Goal: Task Accomplishment & Management: Use online tool/utility

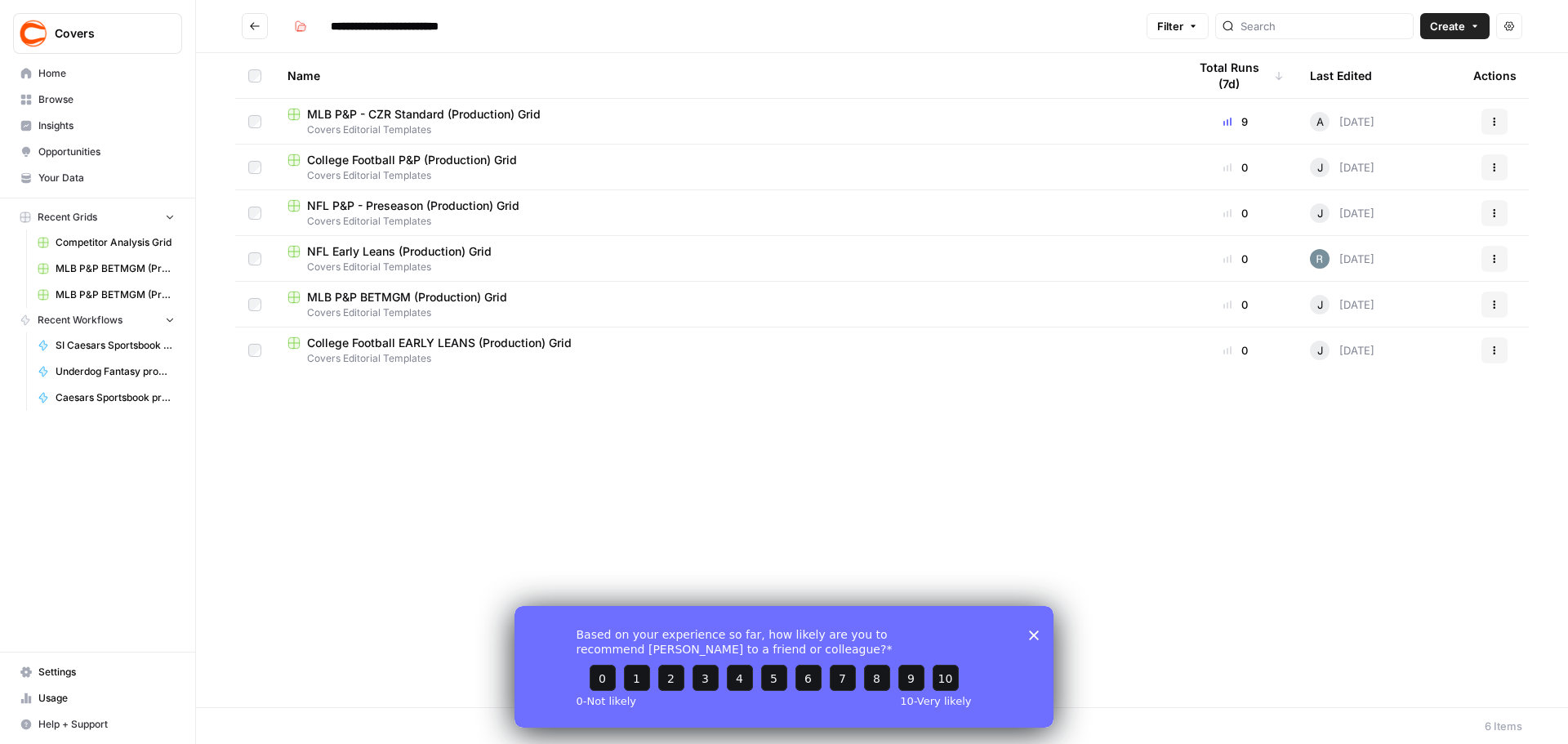
click at [1043, 631] on div "Based on your experience so far, how likely are you to recommend [PERSON_NAME] …" at bounding box center [784, 665] width 539 height 121
click at [487, 301] on span "MLB P&P BETMGM (Production) Grid" at bounding box center [407, 297] width 200 height 17
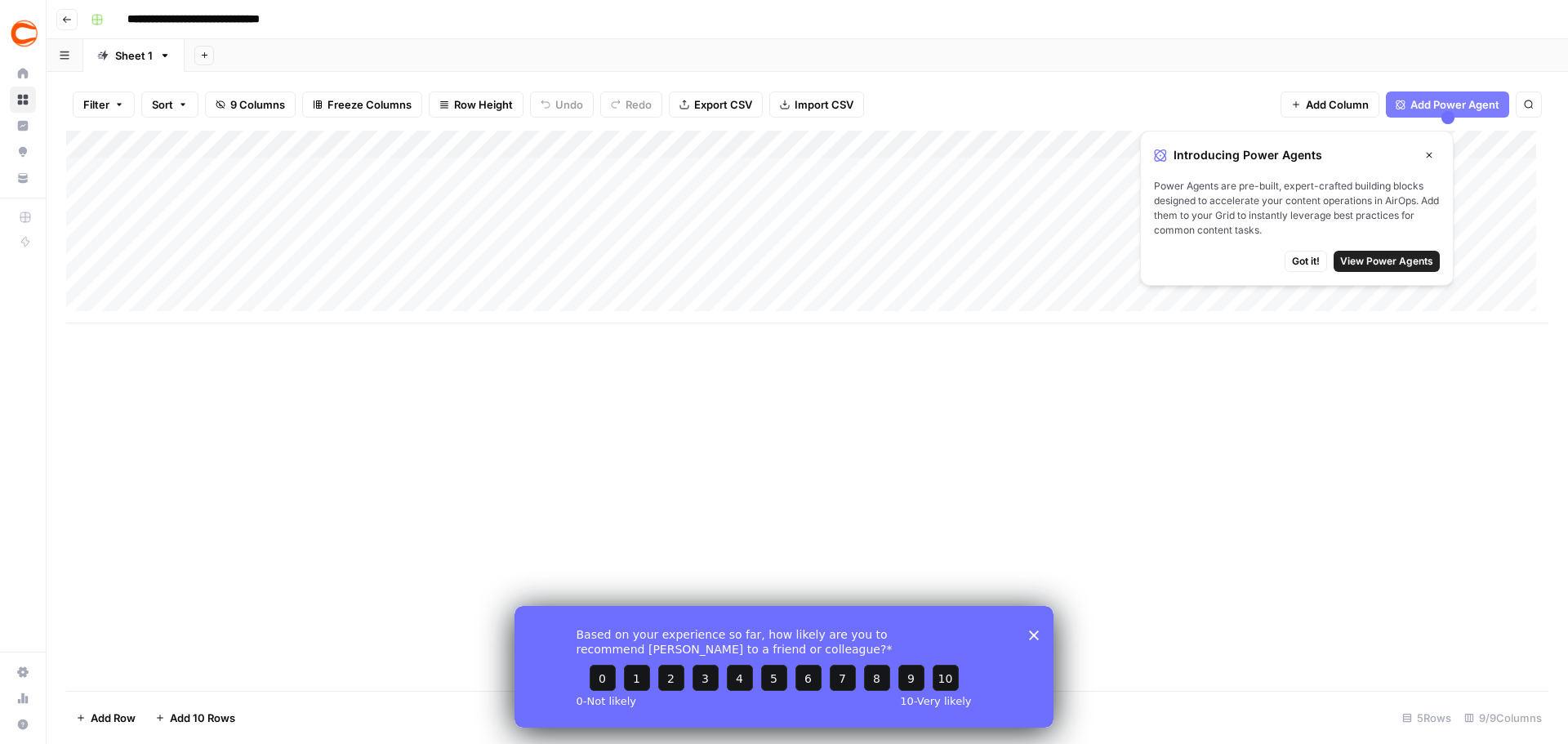
click at [1437, 152] on button "Close" at bounding box center [1429, 155] width 21 height 21
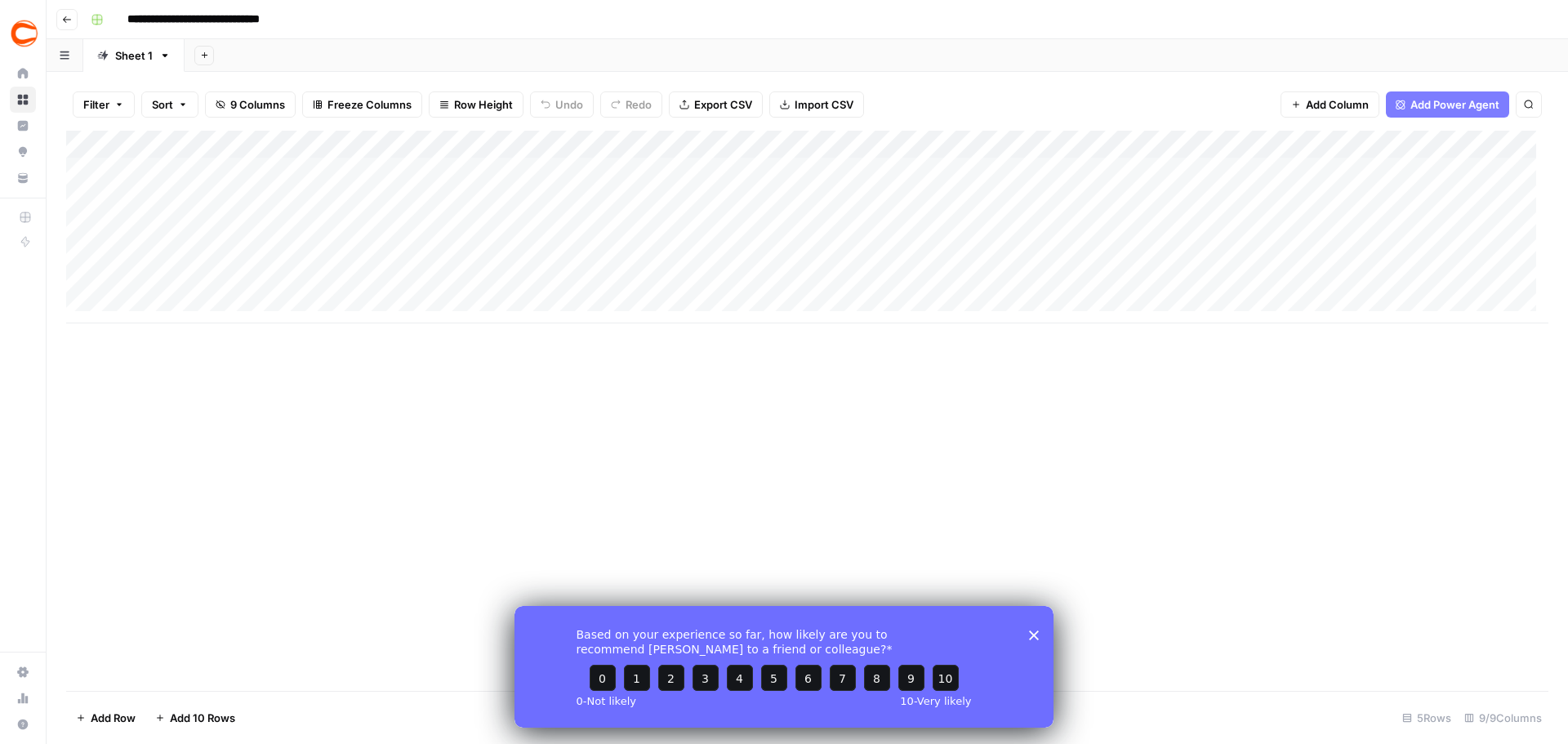
click at [58, 30] on header "**********" at bounding box center [807, 19] width 1521 height 39
click at [61, 25] on button "Go back" at bounding box center [67, 19] width 21 height 21
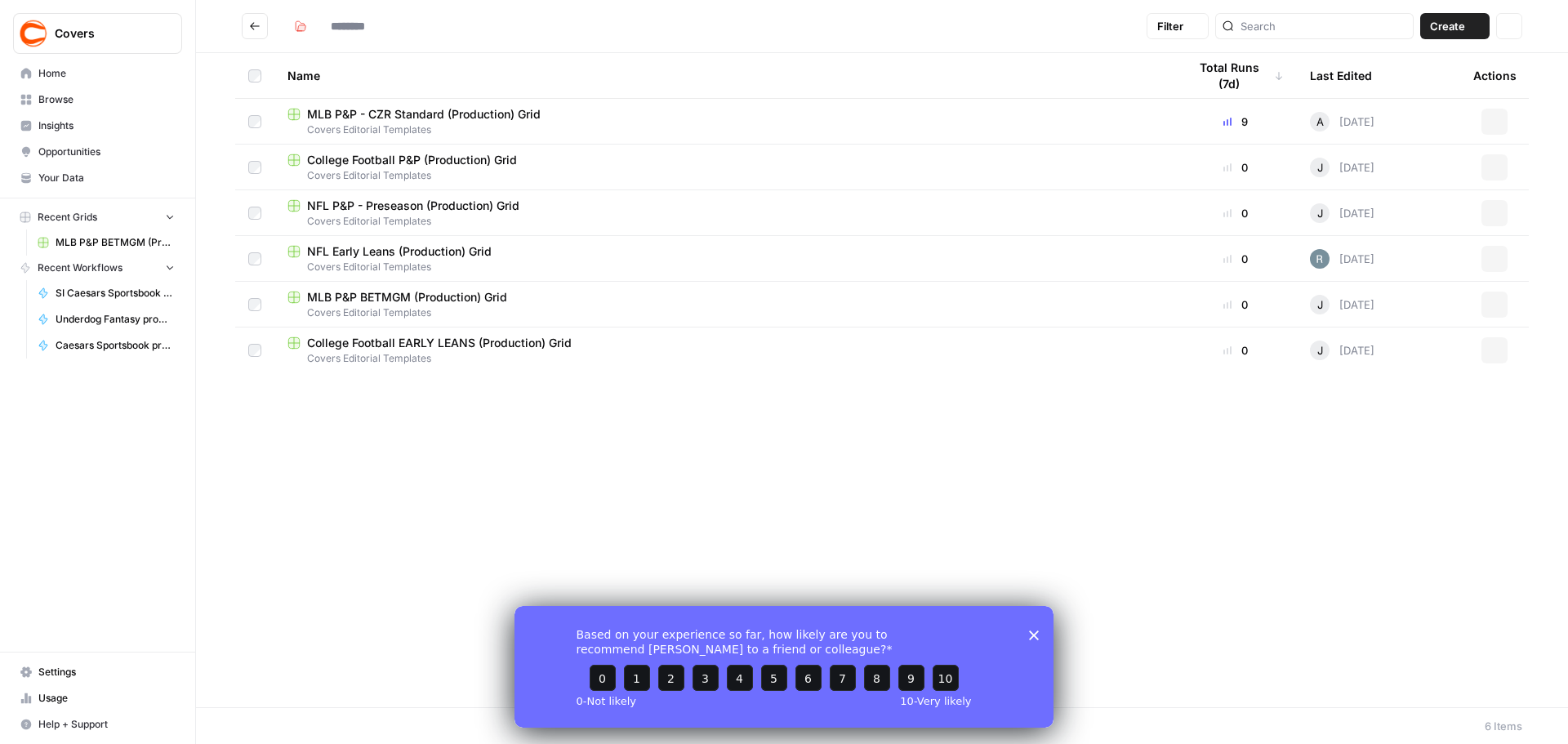
type input "**********"
click at [1502, 301] on button "Actions" at bounding box center [1494, 304] width 26 height 26
click at [1040, 637] on div "Based on your experience so far, how likely are you to recommend [PERSON_NAME] …" at bounding box center [784, 665] width 539 height 121
click at [1033, 623] on div "Based on your experience so far, how likely are you to recommend [PERSON_NAME] …" at bounding box center [784, 665] width 539 height 121
click at [1033, 630] on icon "Close survey" at bounding box center [1034, 635] width 10 height 10
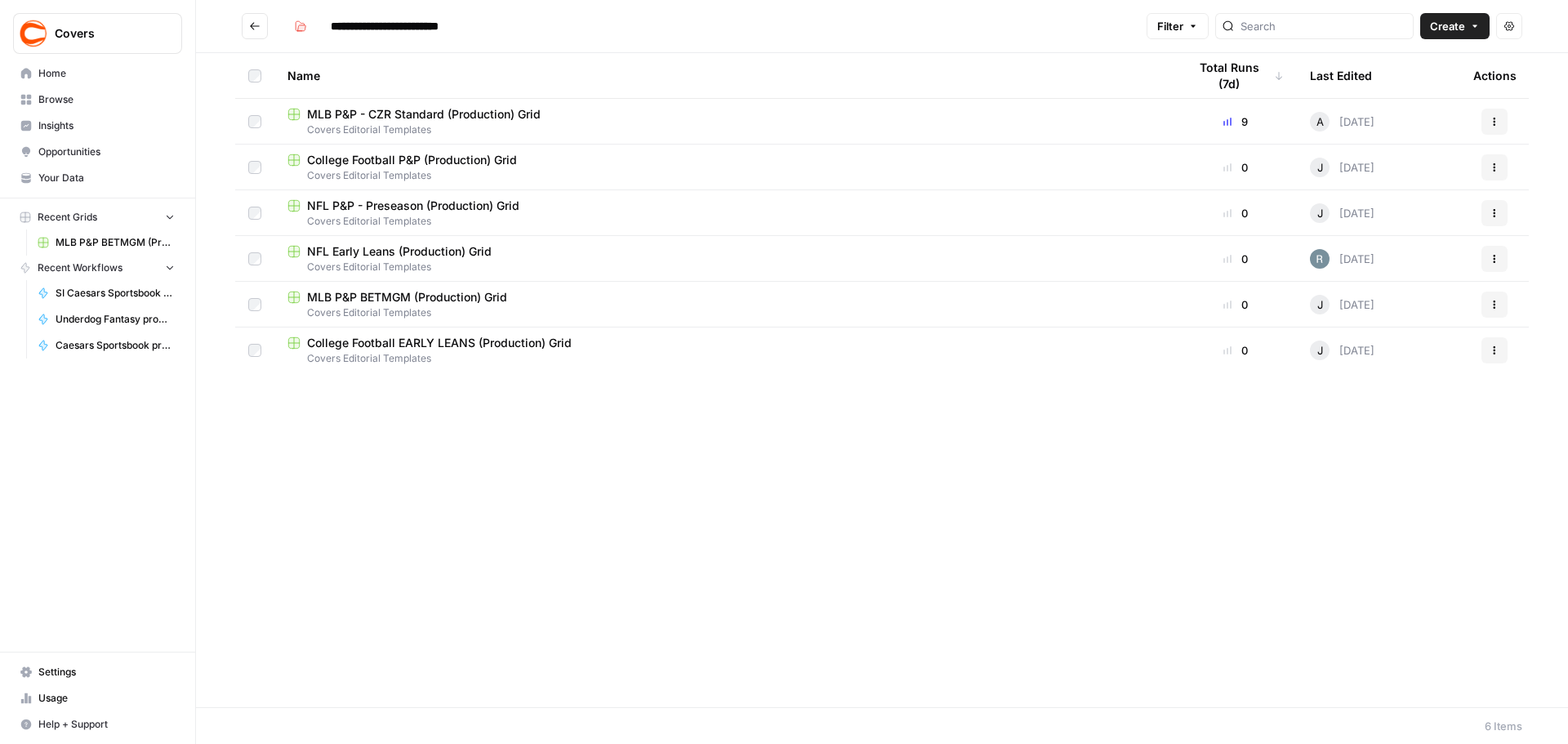
click at [84, 71] on span "Home" at bounding box center [107, 73] width 137 height 15
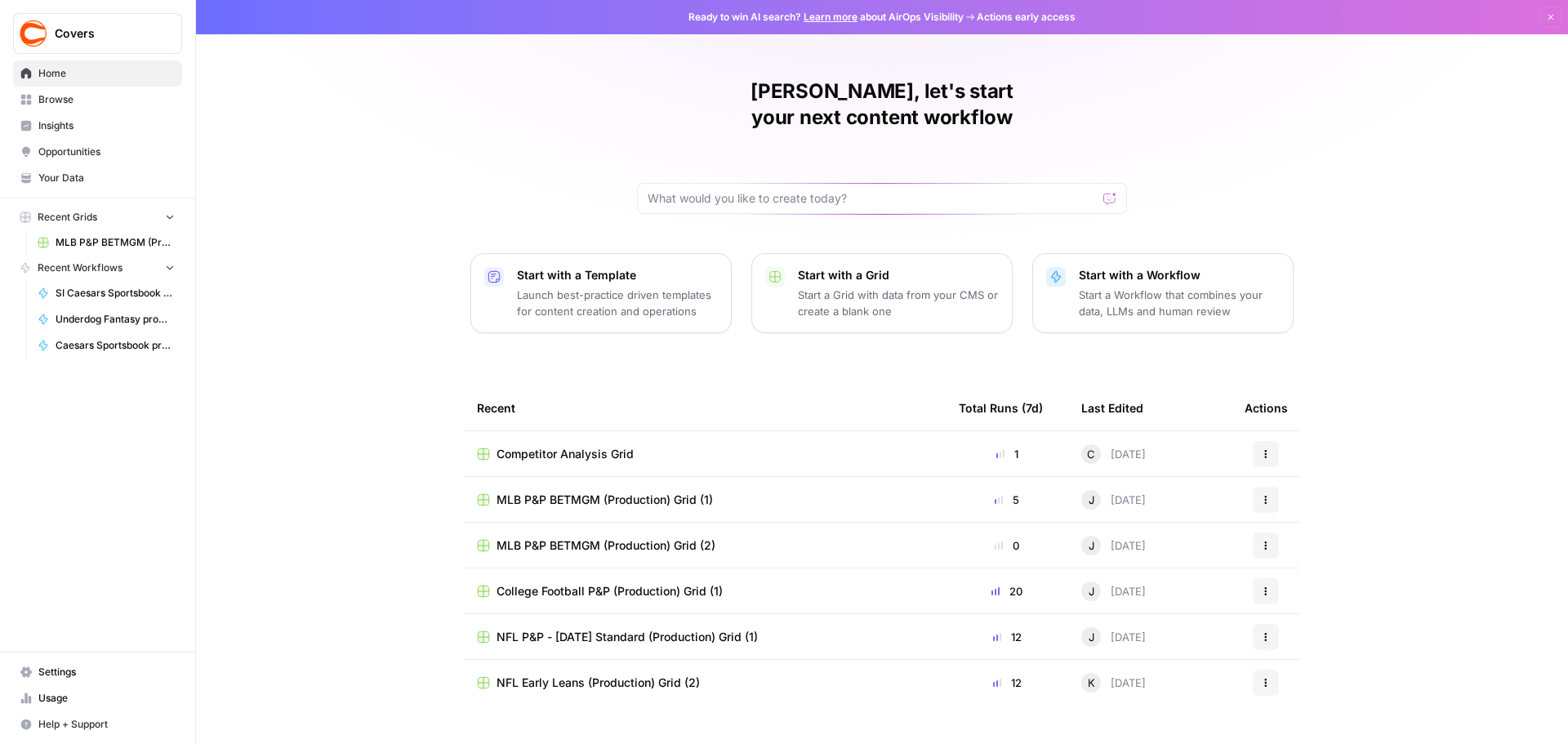
click at [749, 491] on div "MLB P&P BETMGM (Production) Grid (1)" at bounding box center [704, 499] width 455 height 17
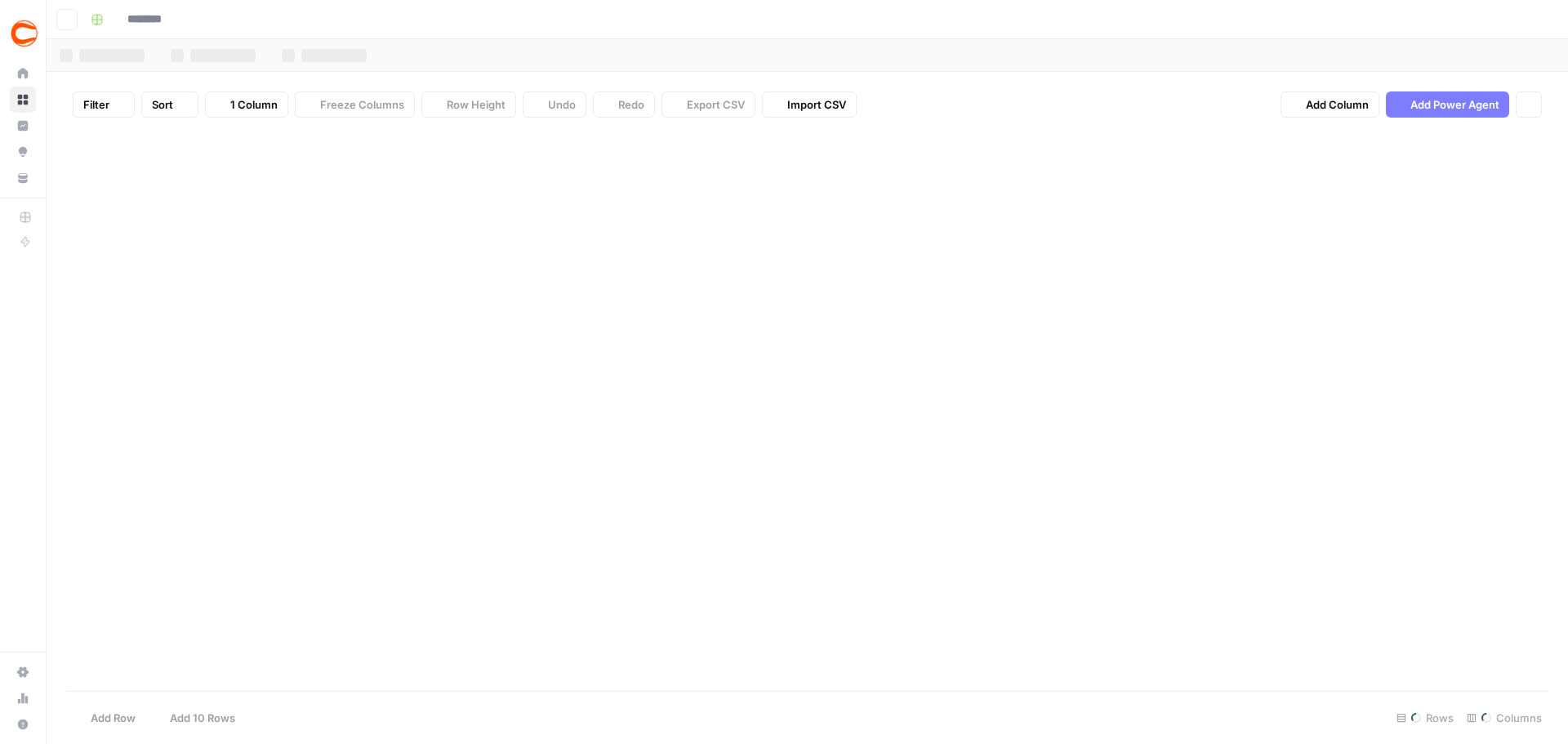
type input "**********"
click at [66, 49] on button "button" at bounding box center [65, 54] width 37 height 32
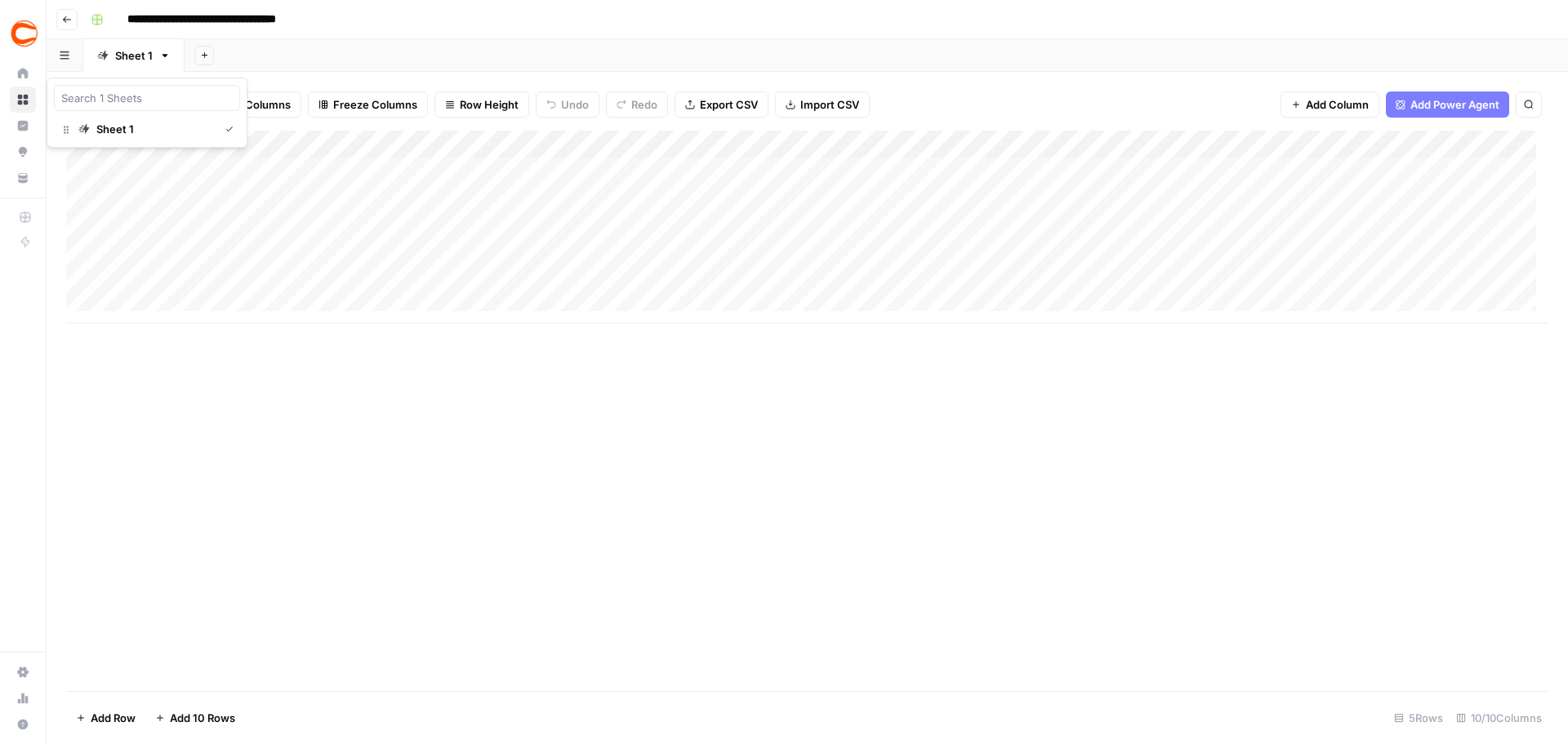
click at [66, 49] on button "button" at bounding box center [65, 54] width 37 height 32
click at [256, 406] on div "Add Column" at bounding box center [807, 411] width 1483 height 560
click at [76, 19] on button "Go back" at bounding box center [67, 19] width 21 height 21
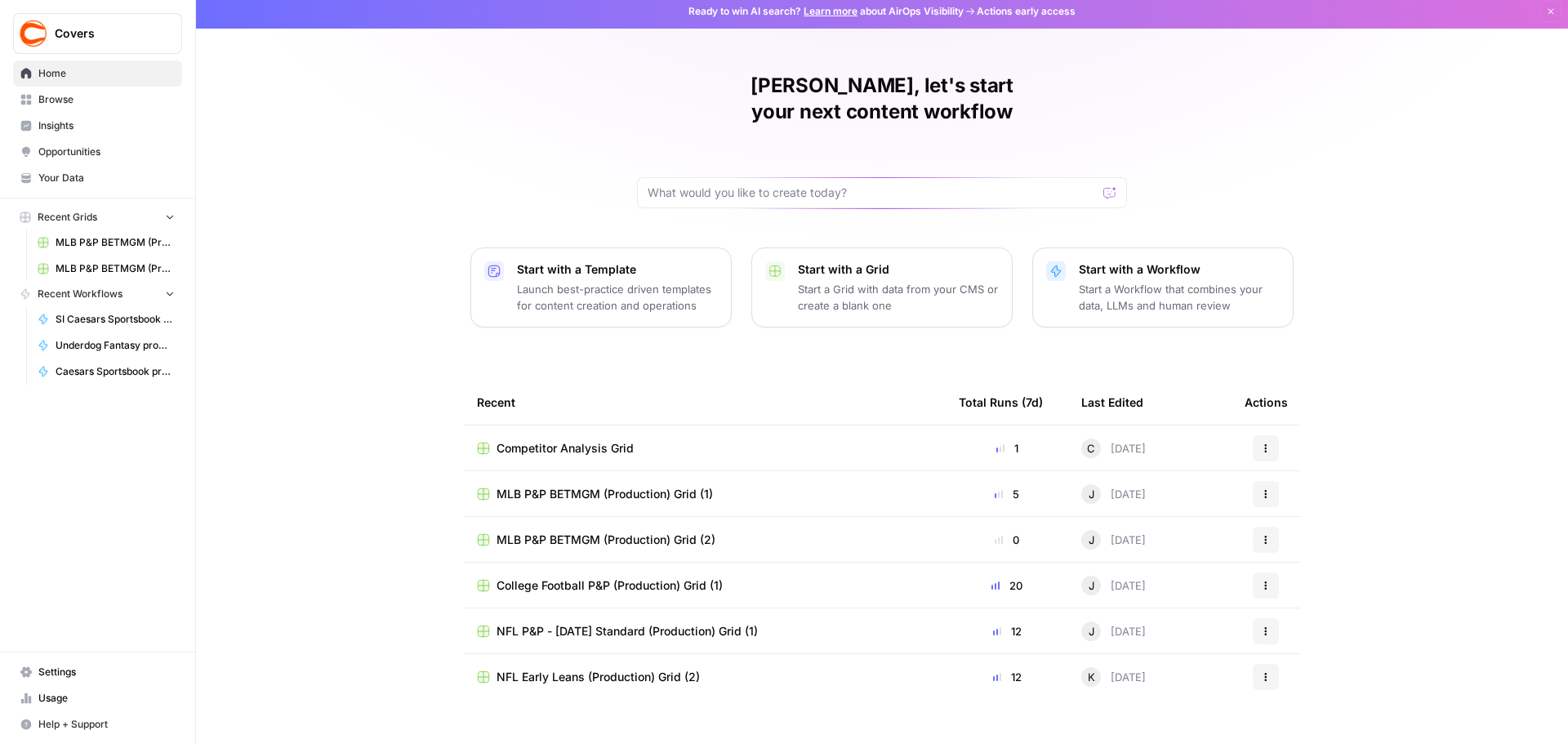
scroll to position [8, 0]
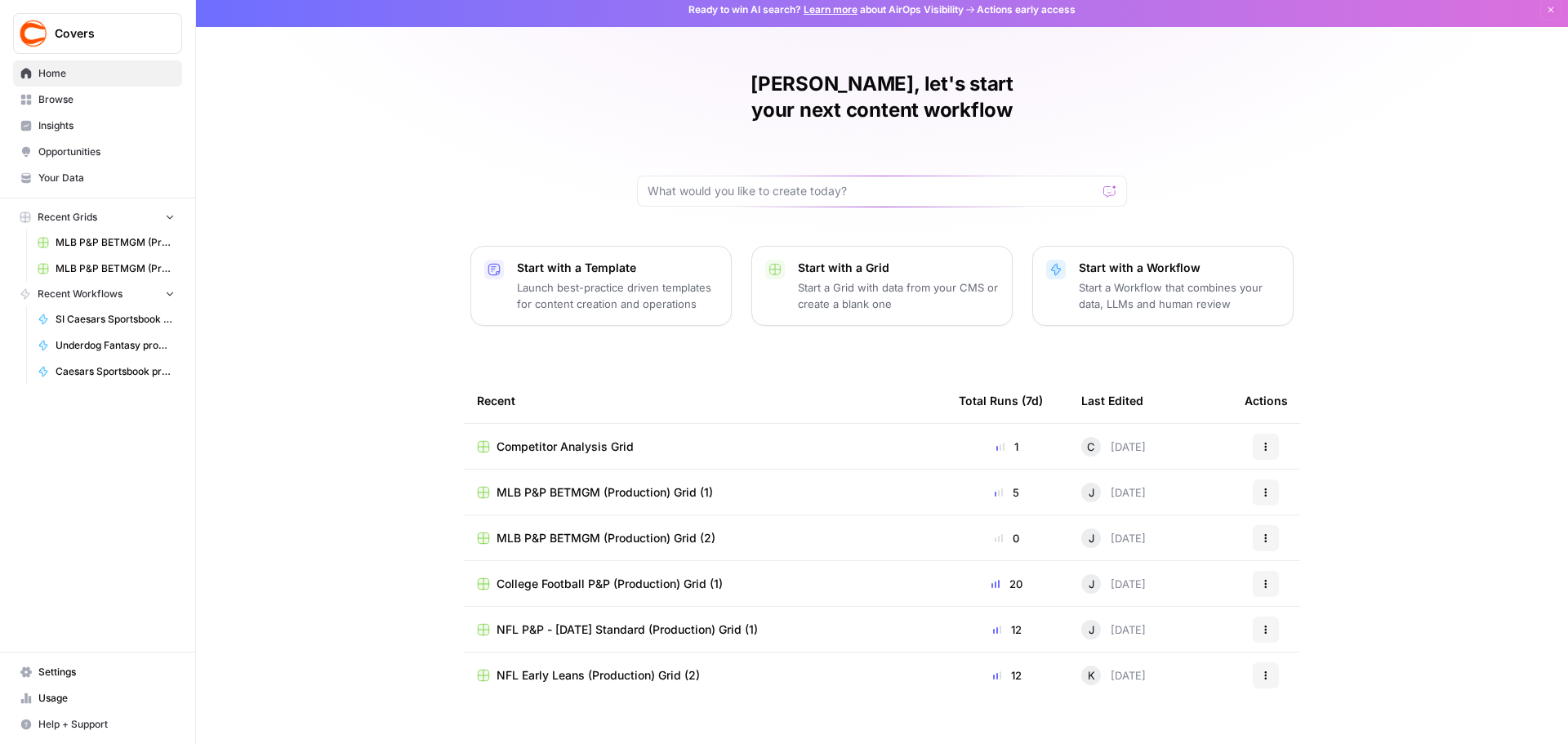
click at [96, 296] on span "Recent Workflows" at bounding box center [80, 293] width 84 height 15
click at [75, 103] on span "Browse" at bounding box center [107, 99] width 137 height 15
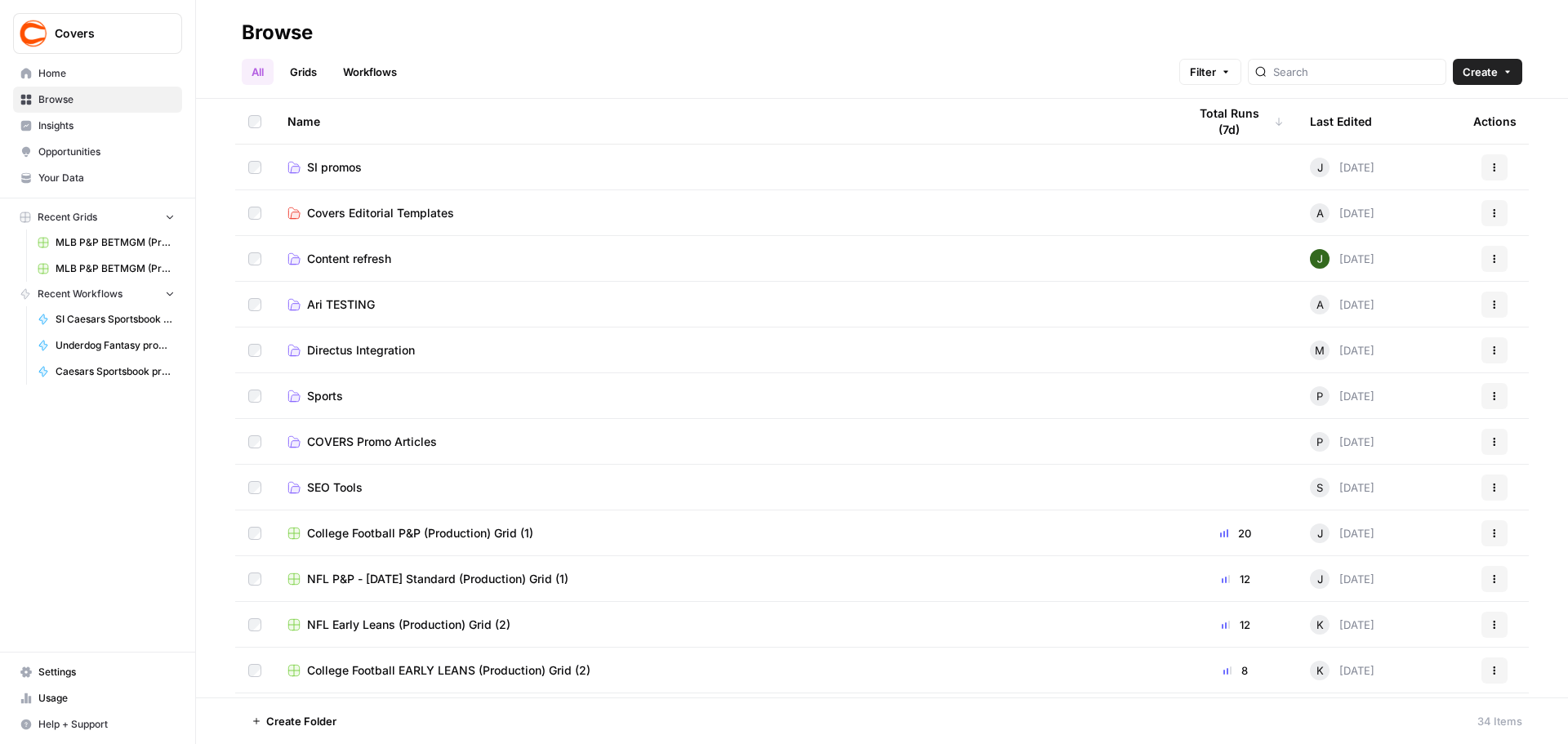
click at [357, 69] on link "Workflows" at bounding box center [370, 72] width 74 height 26
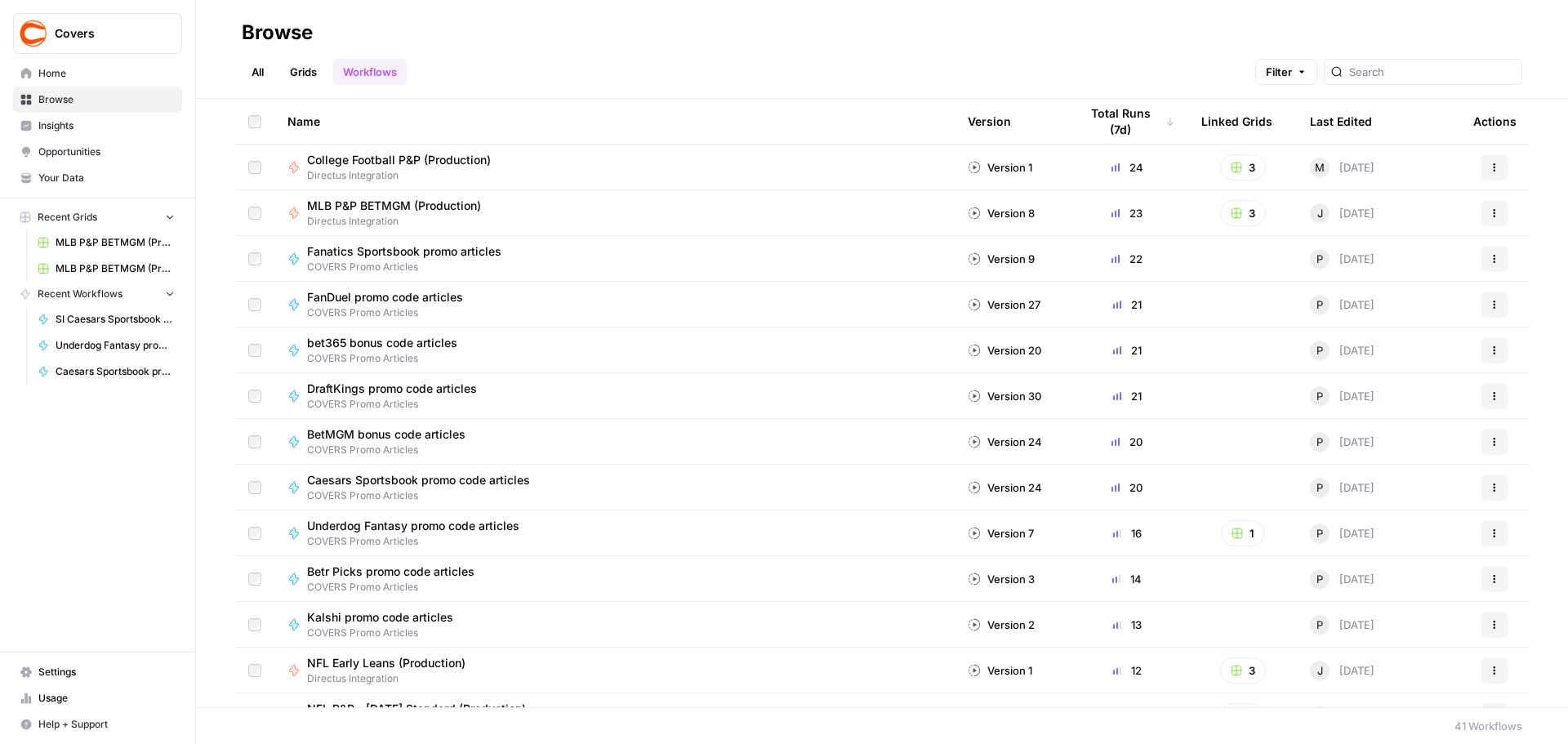
click at [412, 202] on span "MLB P&P BETMGM (Production)" at bounding box center [393, 206] width 174 height 17
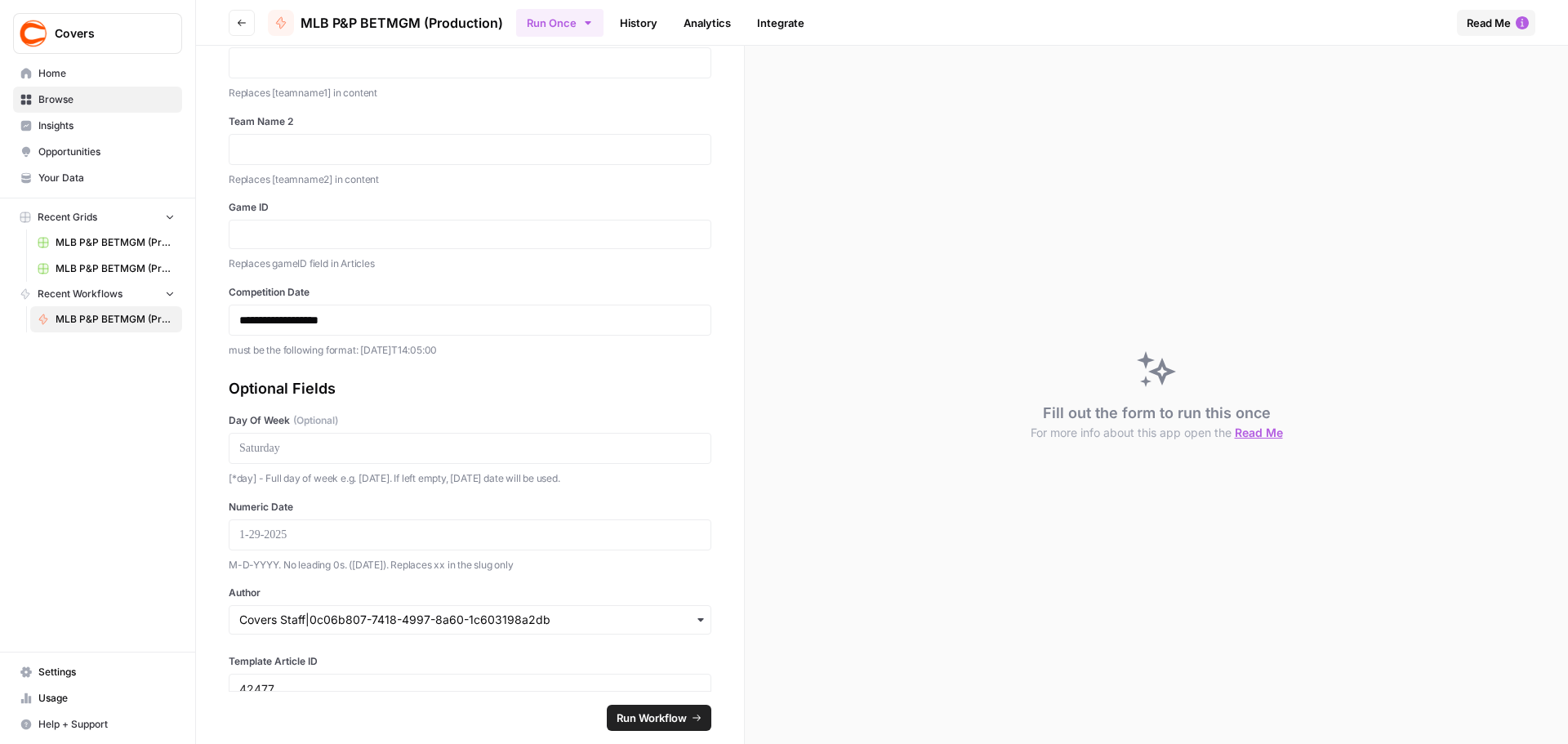
scroll to position [142, 0]
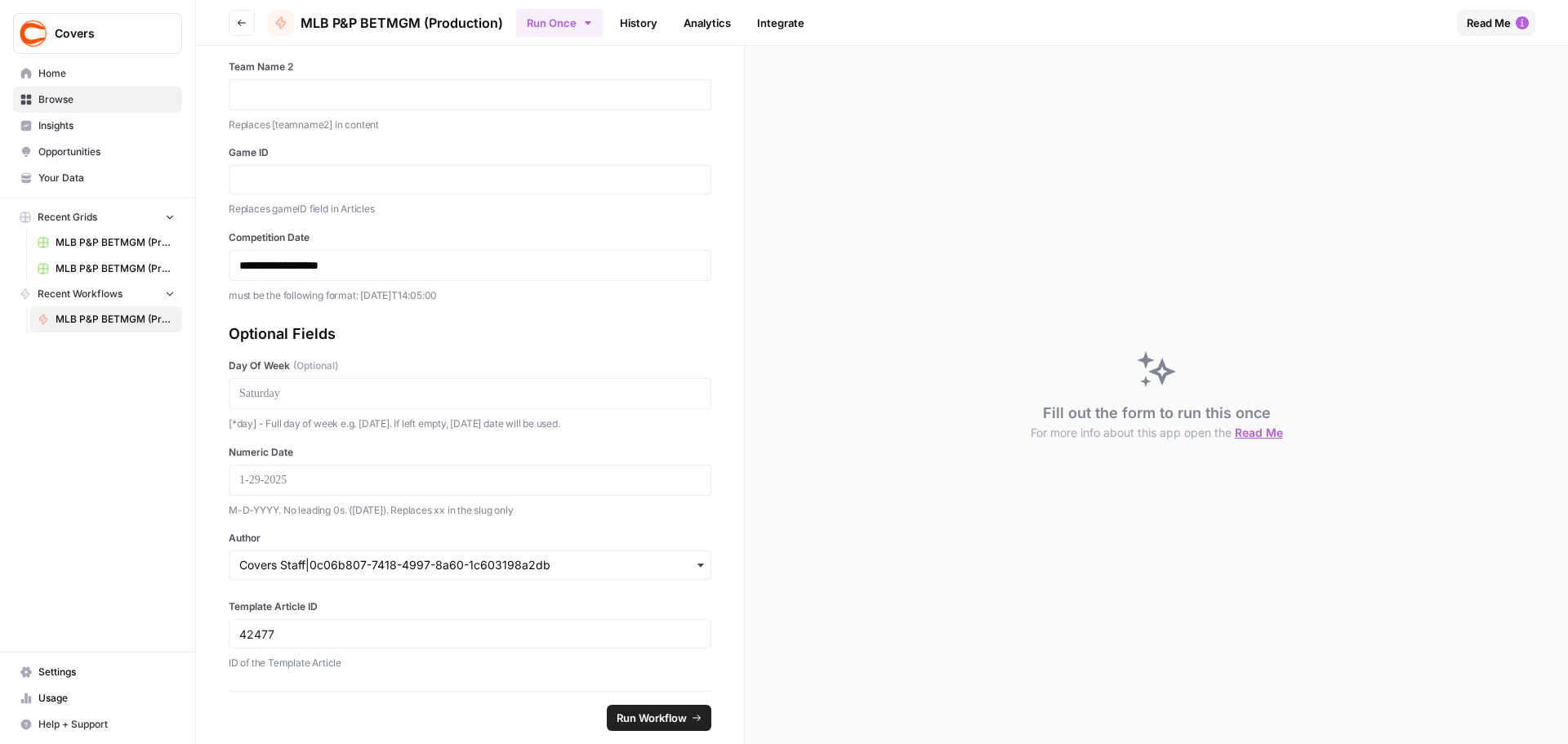
click at [233, 20] on button "Go back" at bounding box center [242, 22] width 26 height 26
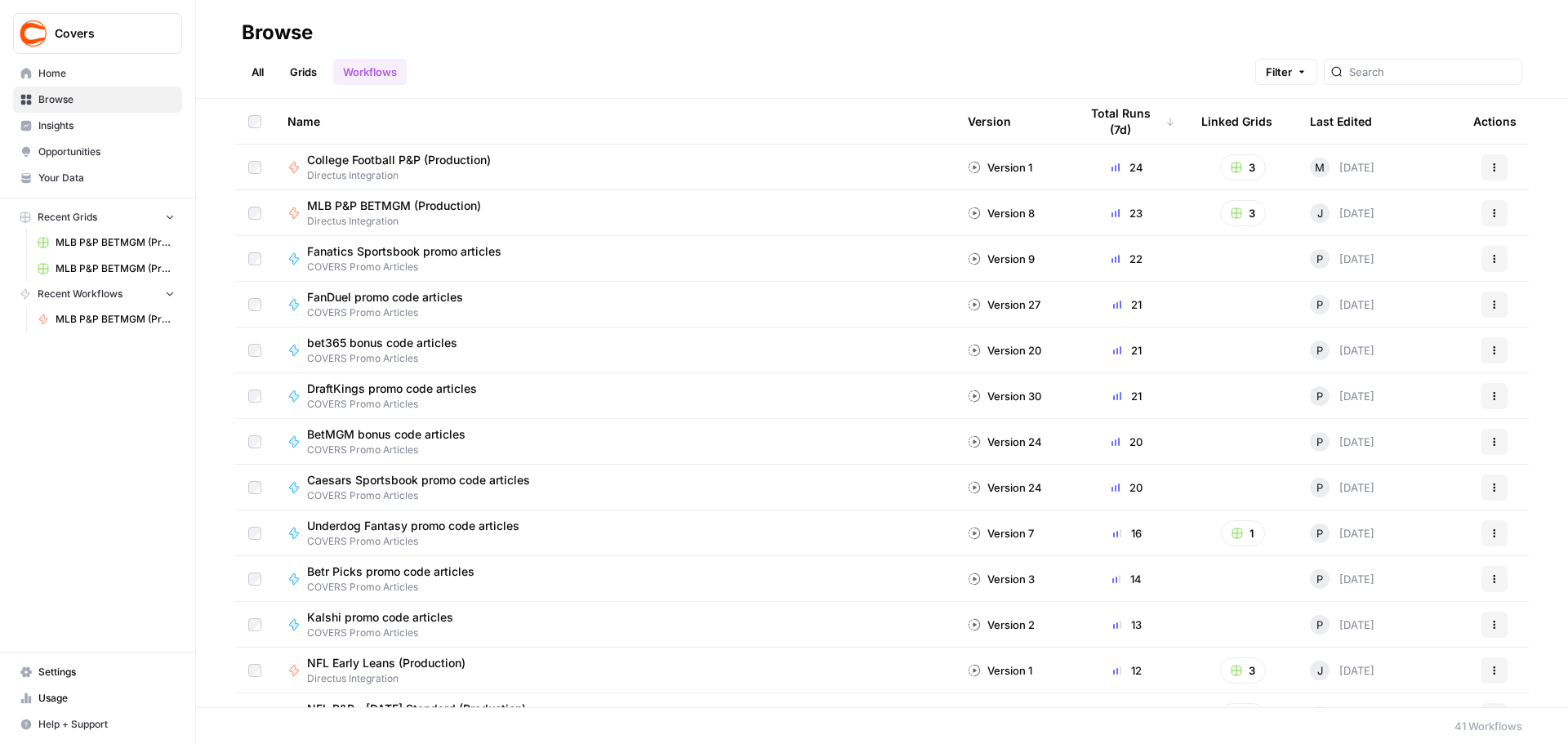
click at [1490, 215] on icon "button" at bounding box center [1495, 214] width 10 height 10
click at [672, 213] on div "MLB P&P BETMGM (Production) Directus Integration" at bounding box center [615, 214] width 654 height 31
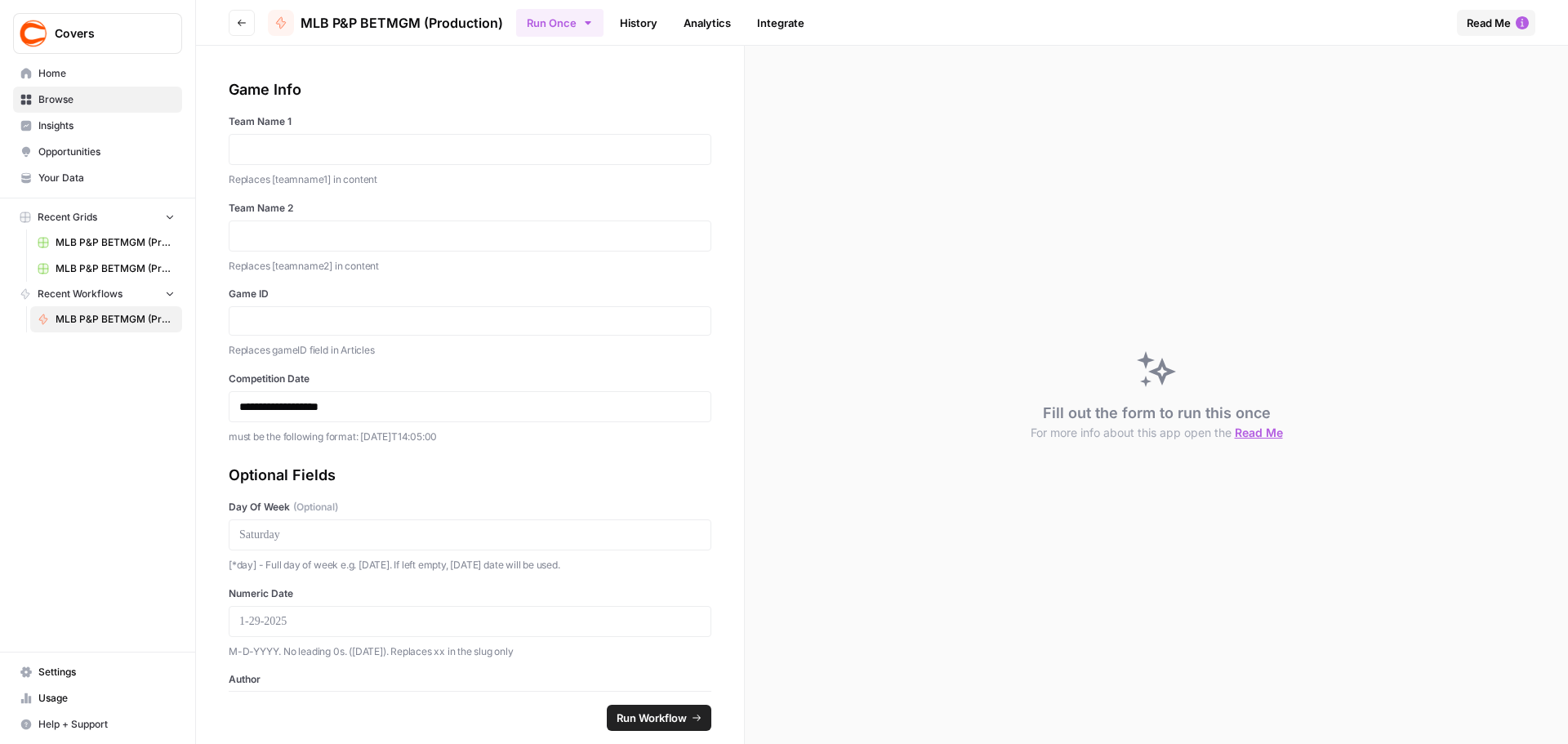
click at [588, 18] on icon "button" at bounding box center [587, 22] width 13 height 13
click at [922, 38] on div "Run Once History Analytics Integrate" at bounding box center [981, 22] width 928 height 32
click at [646, 33] on link "History" at bounding box center [638, 22] width 57 height 26
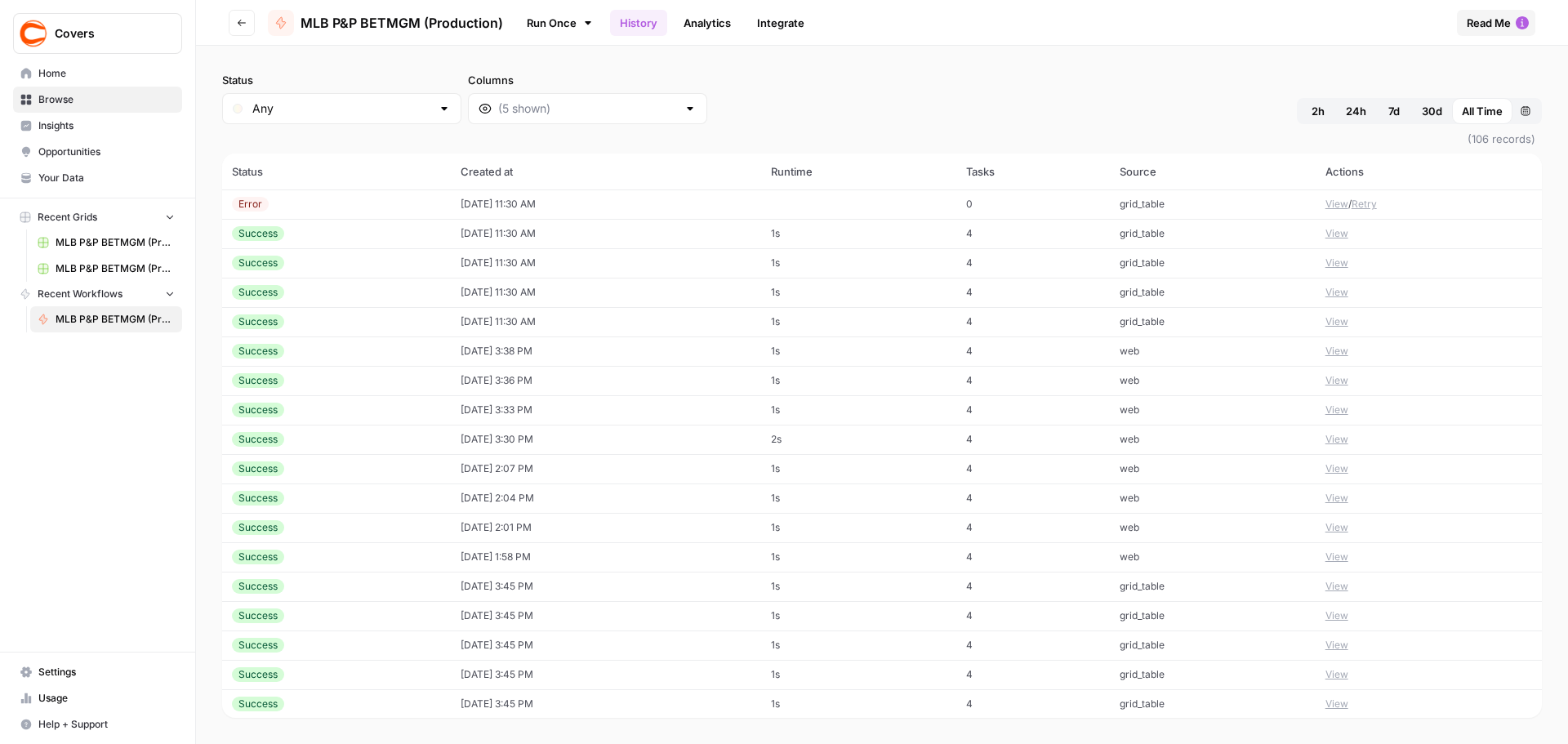
click at [698, 23] on link "Analytics" at bounding box center [707, 22] width 67 height 26
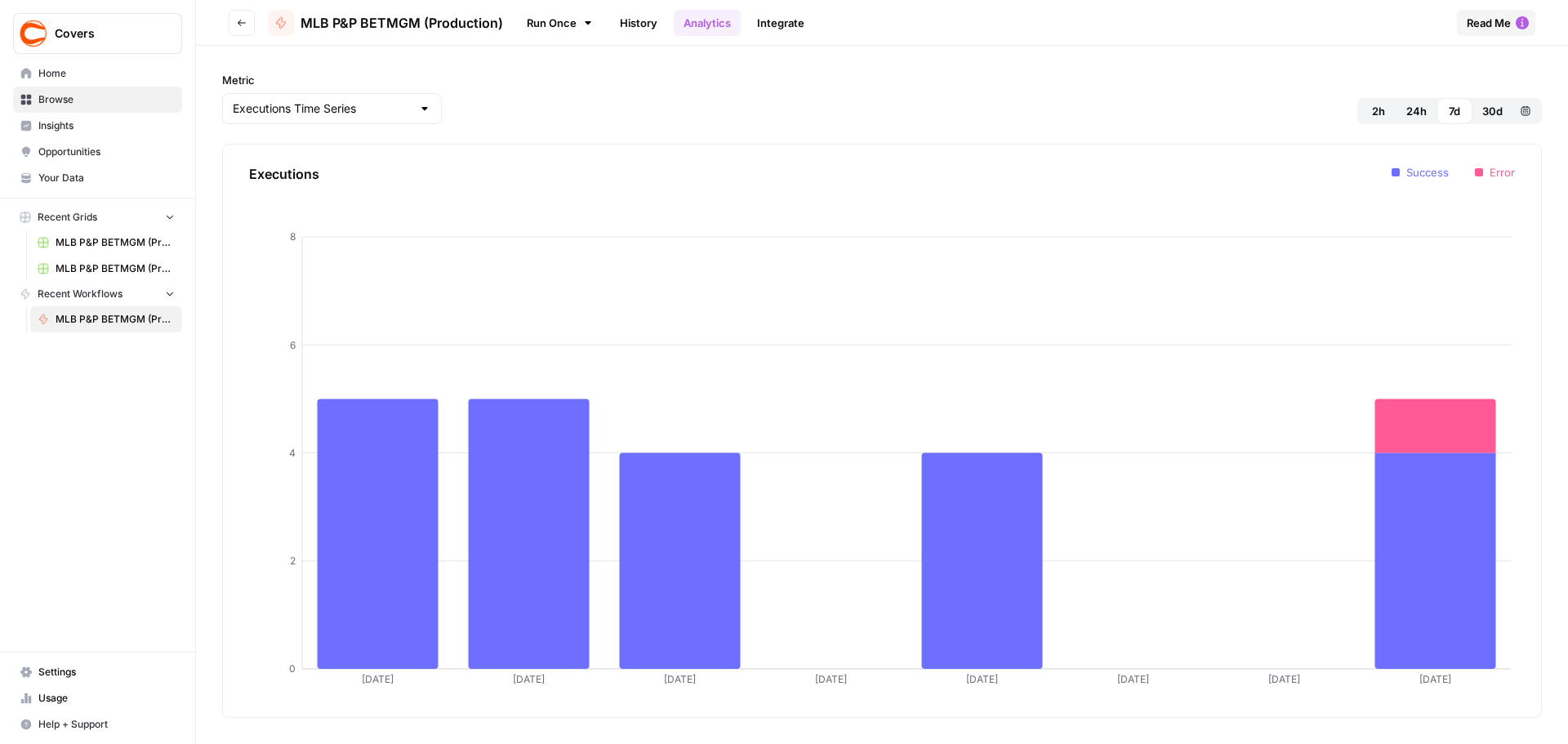
click at [552, 28] on link "Run Once" at bounding box center [560, 22] width 87 height 28
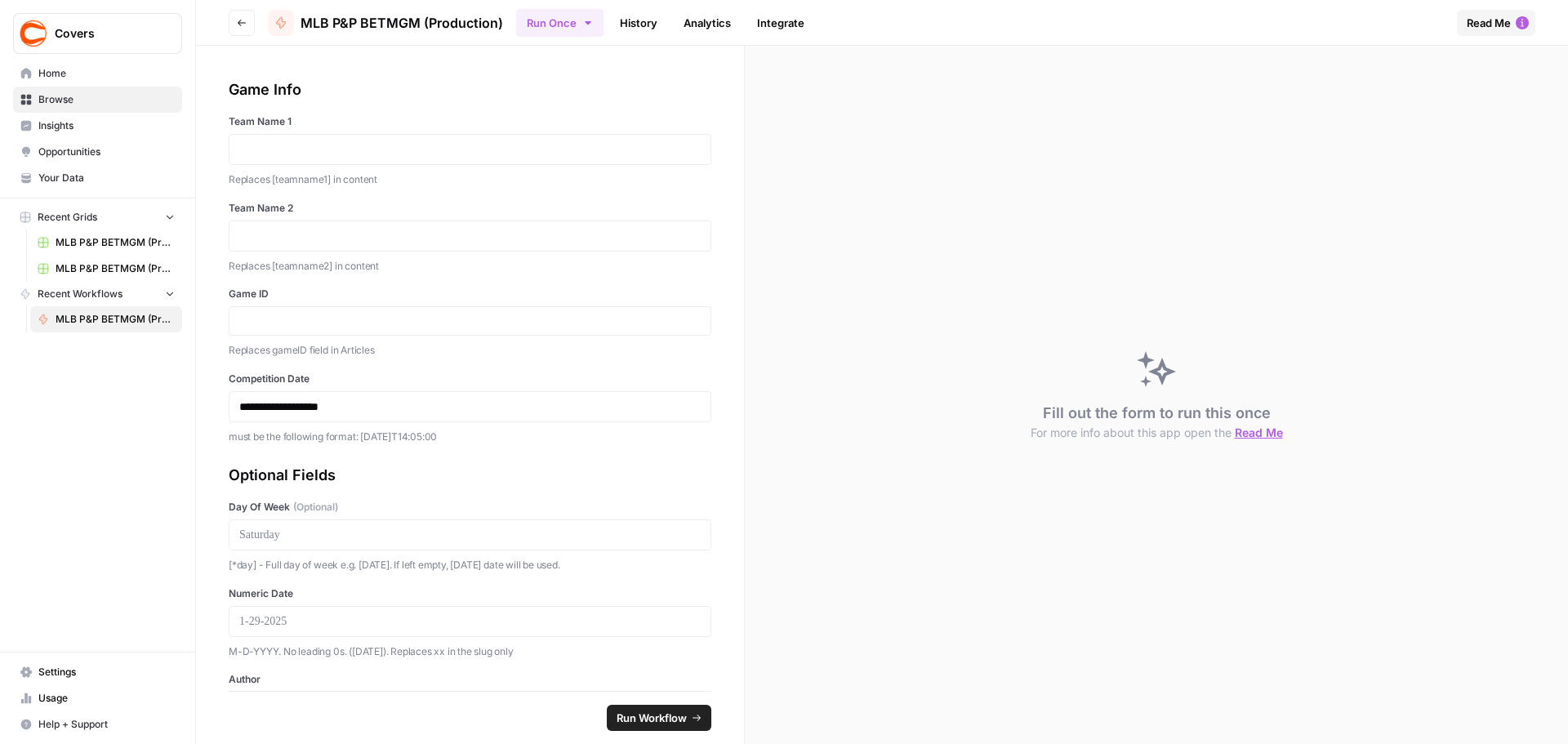
click at [86, 75] on span "Home" at bounding box center [107, 73] width 137 height 15
